Goal: Transaction & Acquisition: Purchase product/service

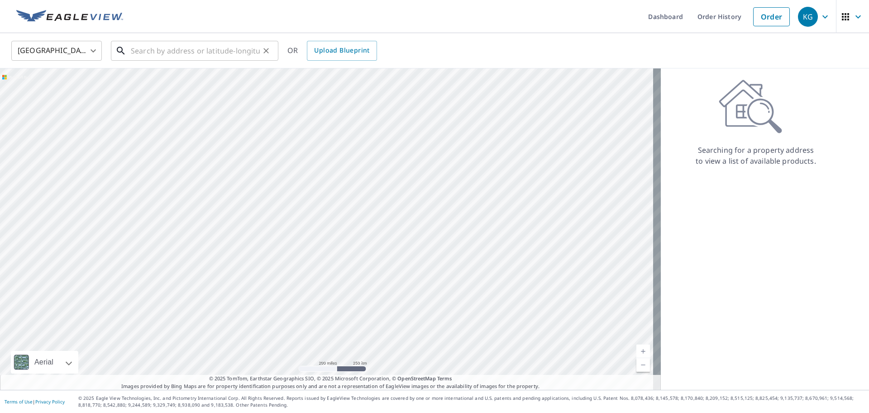
click at [194, 50] on input "text" at bounding box center [195, 50] width 129 height 25
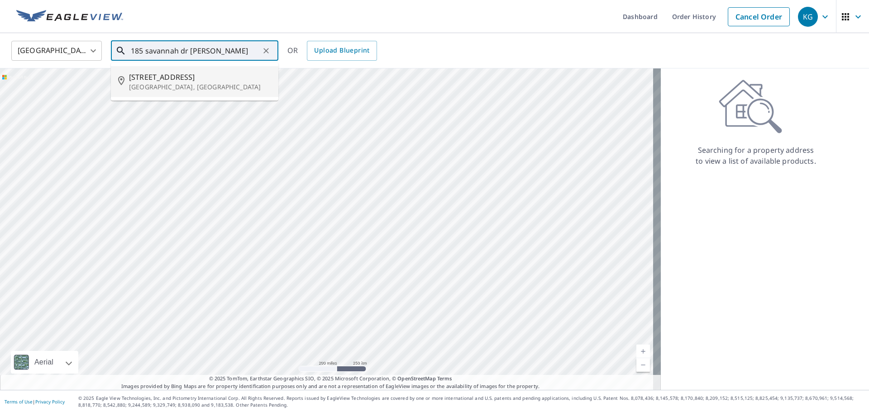
click at [188, 69] on li "[STREET_ADDRESS][PERSON_NAME]" at bounding box center [195, 81] width 168 height 31
type input "[STREET_ADDRESS][PERSON_NAME]"
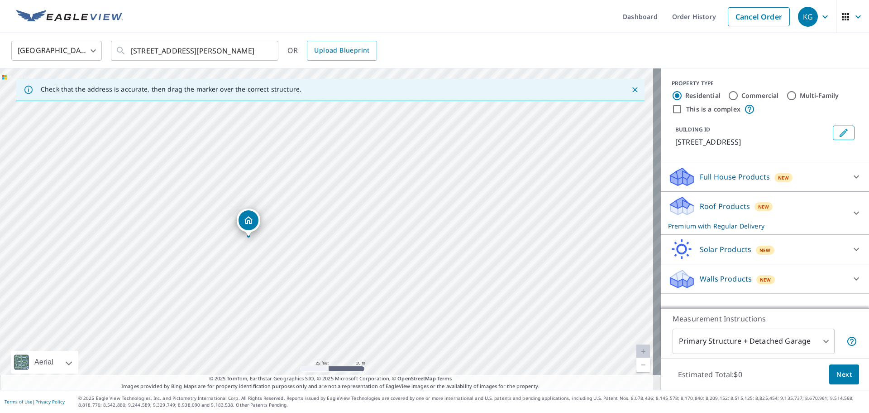
click at [837, 369] on span "Next" at bounding box center [844, 374] width 15 height 11
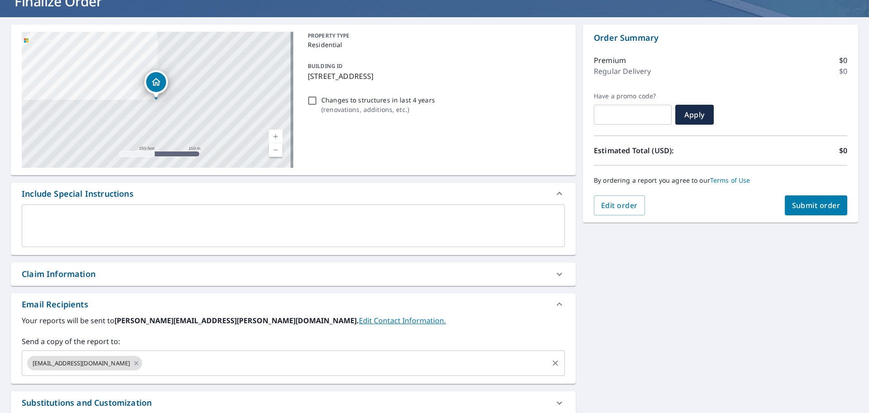
scroll to position [154, 0]
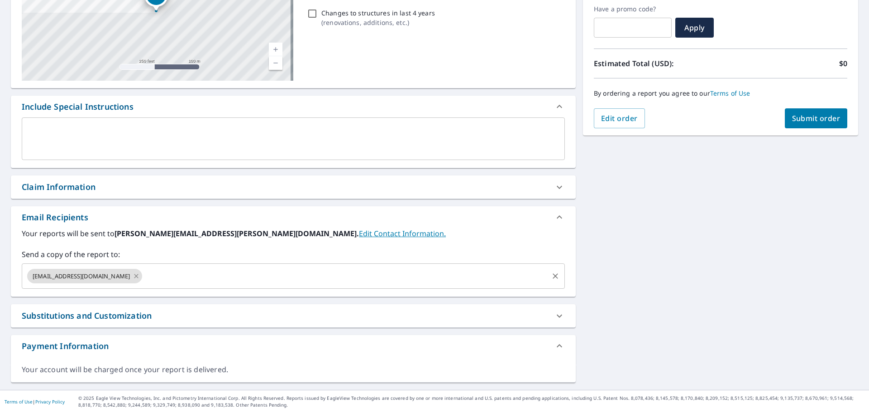
click at [133, 274] on icon at bounding box center [136, 276] width 7 height 10
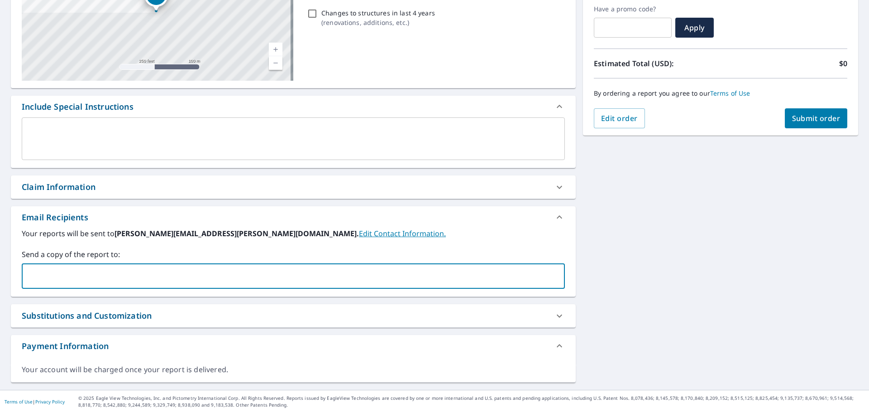
click at [116, 274] on input "text" at bounding box center [287, 275] width 522 height 17
type input "[PERSON_NAME][EMAIL_ADDRESS][PERSON_NAME][DOMAIN_NAME]"
click at [804, 116] on span "Submit order" at bounding box center [817, 118] width 48 height 10
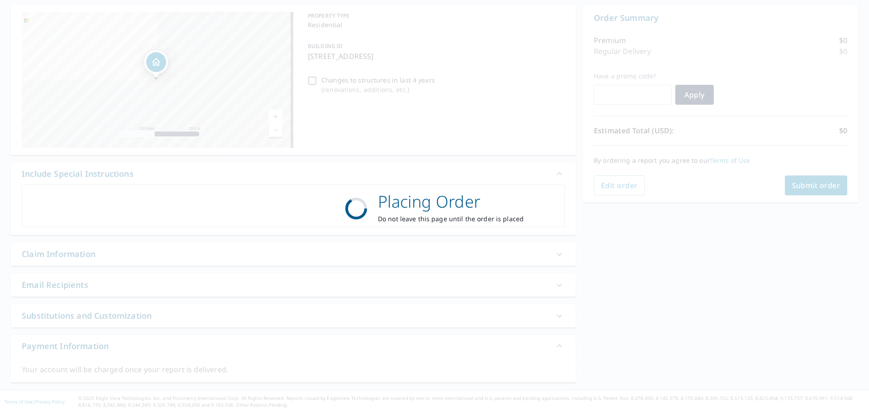
scroll to position [86, 0]
